Goal: Check status: Check status

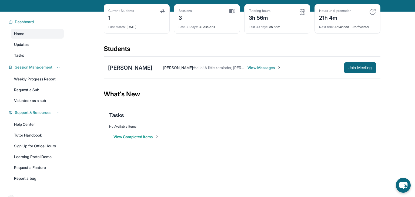
scroll to position [15, 0]
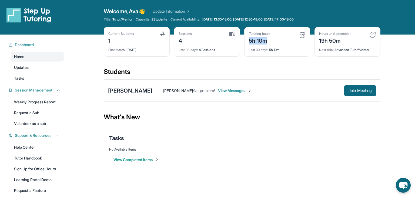
drag, startPoint x: 249, startPoint y: 39, endPoint x: 270, endPoint y: 38, distance: 20.2
click at [270, 38] on div "5h 10m" at bounding box center [260, 40] width 22 height 9
click at [265, 39] on div "5h 10m" at bounding box center [260, 40] width 22 height 9
drag, startPoint x: 253, startPoint y: 43, endPoint x: 260, endPoint y: 41, distance: 7.3
click at [260, 41] on div "5h 10m" at bounding box center [260, 40] width 22 height 9
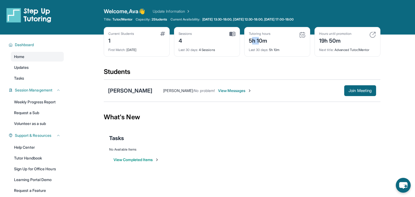
click at [272, 42] on div "Tutoring hours 5h 10m" at bounding box center [277, 38] width 57 height 13
